Goal: Submit feedback/report problem: Submit feedback/report problem

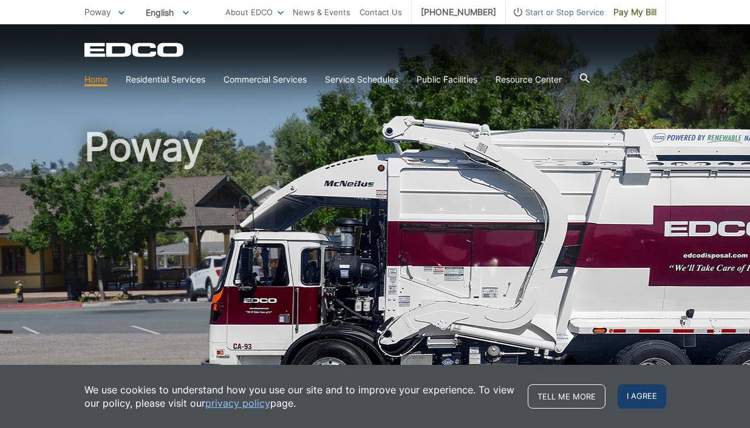
click at [643, 398] on span "I agree" at bounding box center [641, 396] width 49 height 24
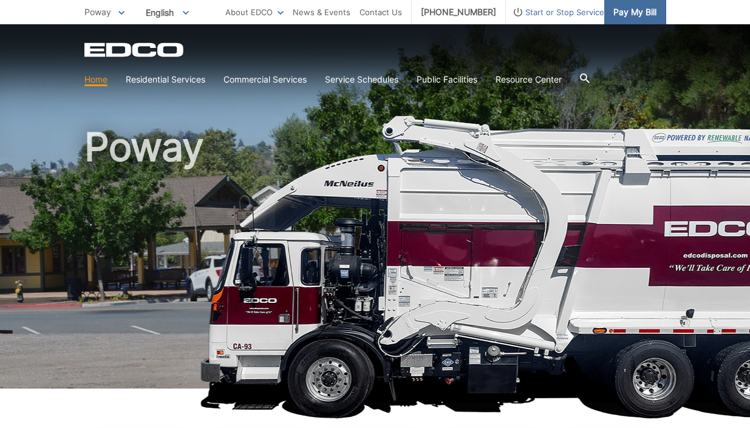
click at [623, 7] on span "Pay My Bill" at bounding box center [634, 11] width 43 height 13
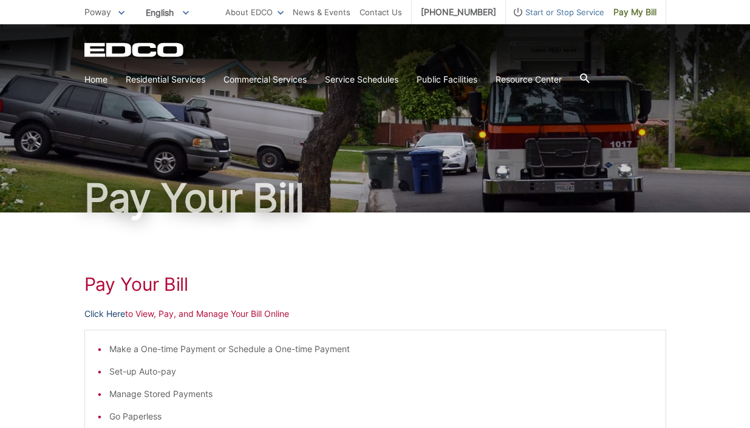
click at [92, 316] on link "Click Here" at bounding box center [104, 313] width 41 height 13
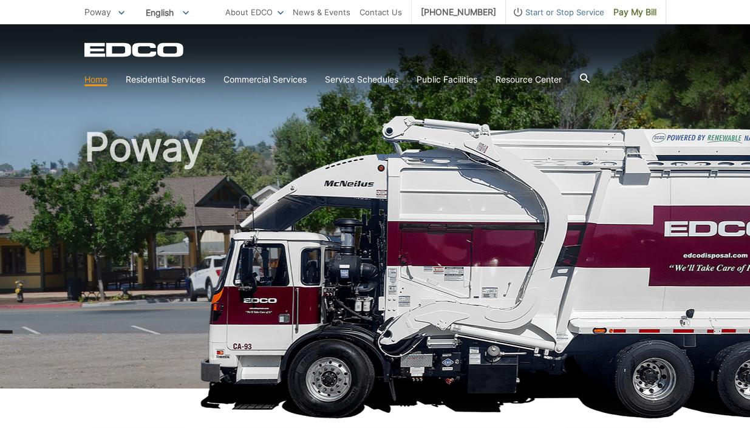
scroll to position [364, 0]
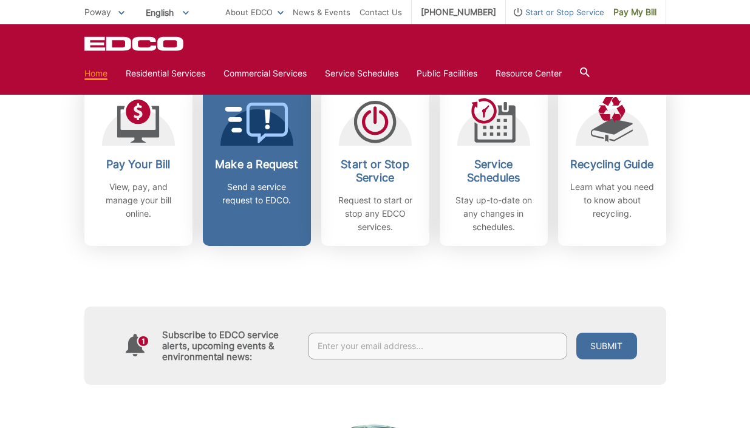
click at [259, 121] on icon at bounding box center [257, 123] width 64 height 41
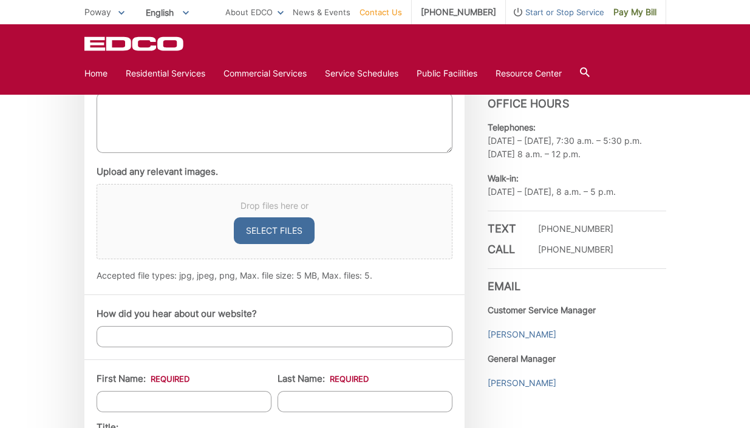
scroll to position [546, 0]
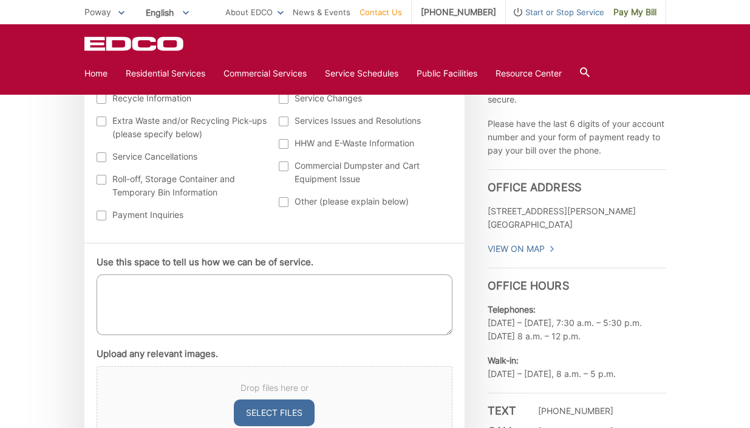
click at [203, 283] on textarea "Use this space to tell us how we can be of service." at bounding box center [275, 304] width 356 height 61
click at [132, 286] on textarea "Recylclables" at bounding box center [275, 304] width 356 height 61
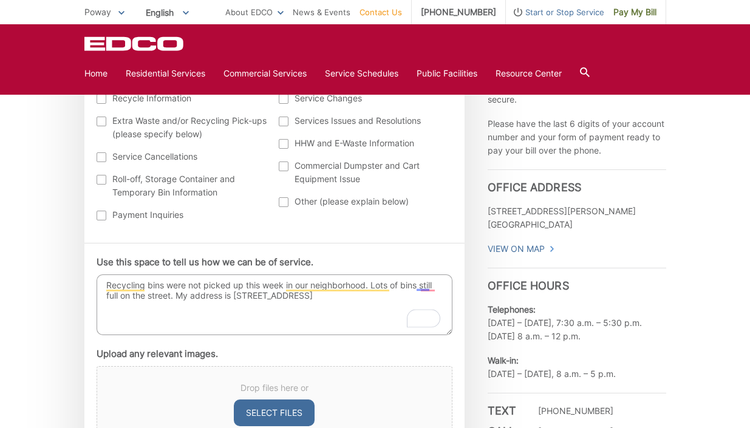
scroll to position [728, 0]
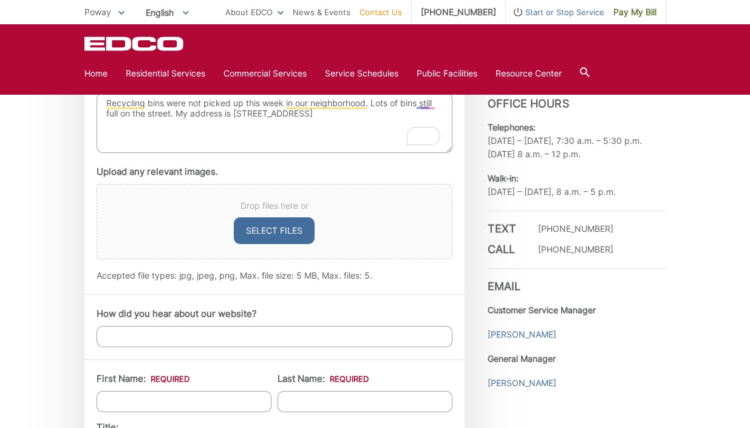
type textarea "Recycling bins were not picked up this week in our neighborhood. Lots of bins s…"
click at [282, 339] on input "How did you hear about our website?" at bounding box center [275, 336] width 356 height 21
click at [225, 407] on input "First Name: *" at bounding box center [184, 401] width 175 height 21
type input "[PERSON_NAME]"
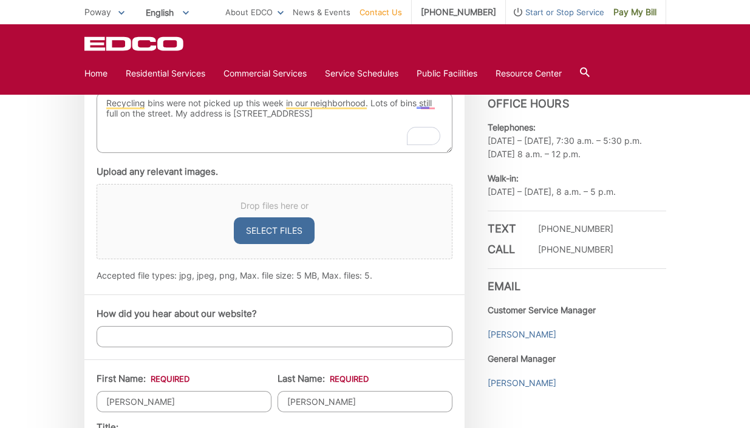
type input "[STREET_ADDRESS]"
type input "Poway"
type input "92064"
type input "1858472379"
type input "[PERSON_NAME][EMAIL_ADDRESS][DOMAIN_NAME]"
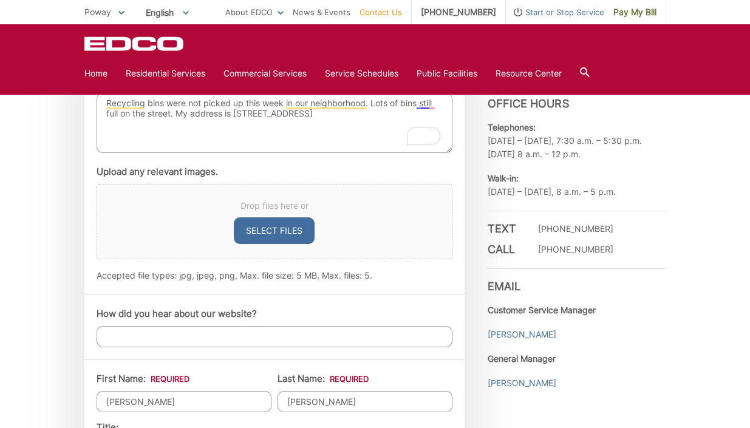
type input "[PERSON_NAME][EMAIL_ADDRESS][DOMAIN_NAME]"
type input "(185) 847-2379"
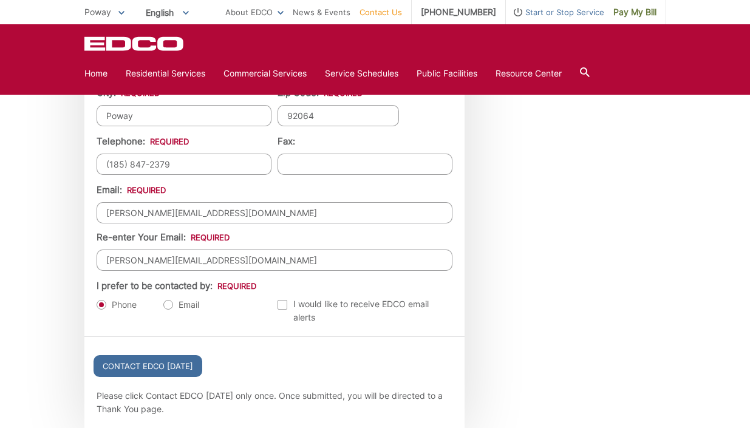
scroll to position [1275, 0]
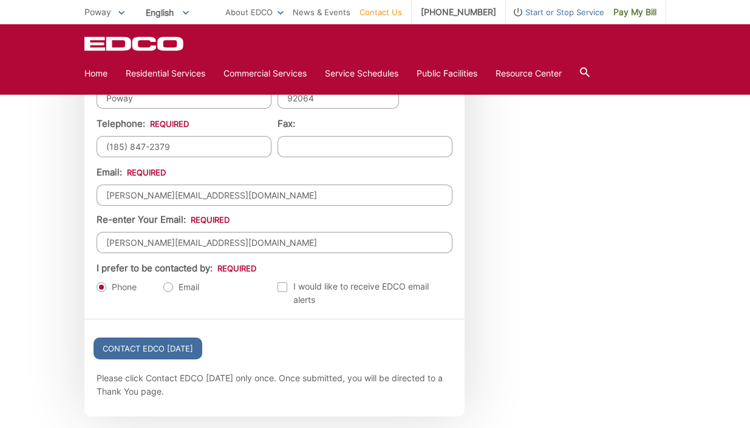
click at [171, 285] on label "Email" at bounding box center [181, 287] width 36 height 12
radio input "true"
click at [160, 345] on input "Contact EDCO [DATE]" at bounding box center [147, 348] width 109 height 22
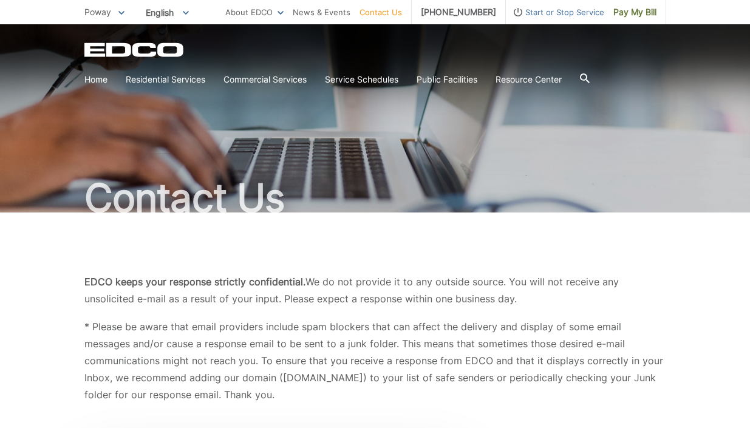
scroll to position [364, 0]
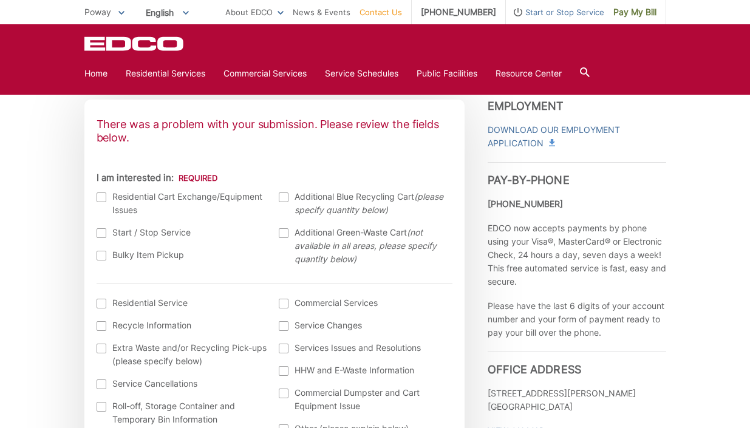
click at [100, 194] on div at bounding box center [102, 197] width 10 height 10
click at [0, 0] on input "I am interested in:" at bounding box center [0, 0] width 0 height 0
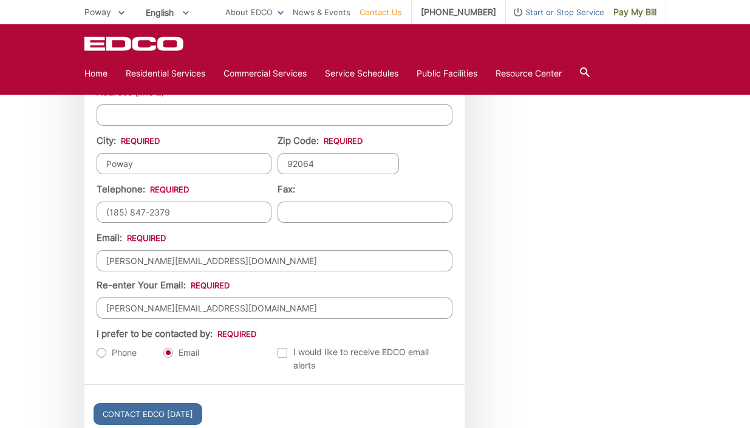
scroll to position [1275, 0]
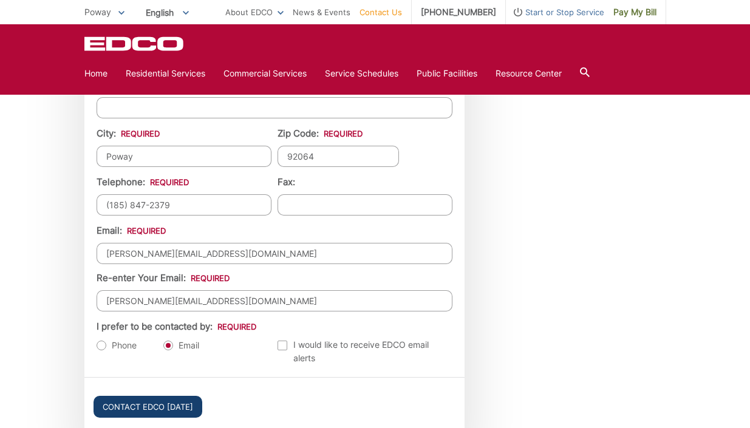
click at [174, 410] on input "Contact EDCO [DATE]" at bounding box center [147, 407] width 109 height 22
